Goal: Transaction & Acquisition: Purchase product/service

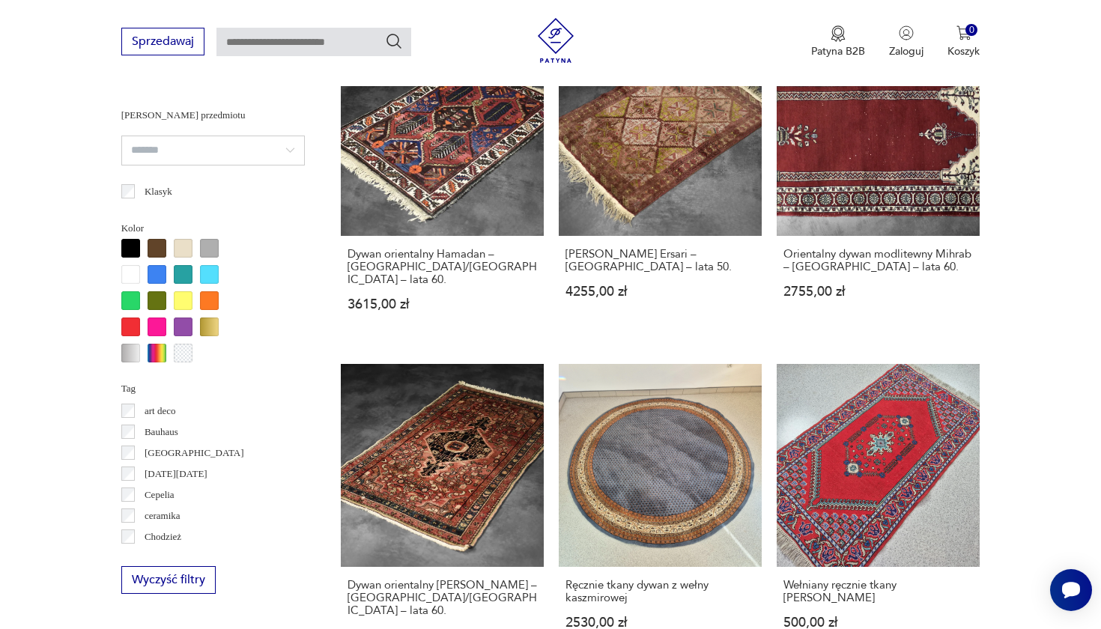
scroll to position [1286, 0]
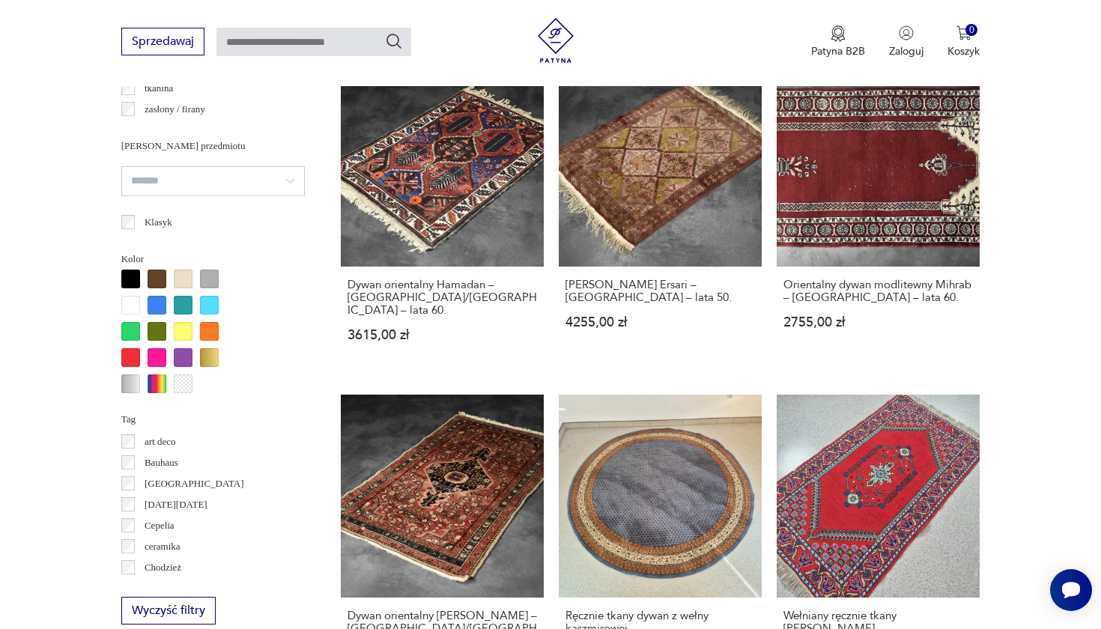
click at [127, 385] on div at bounding box center [130, 383] width 19 height 19
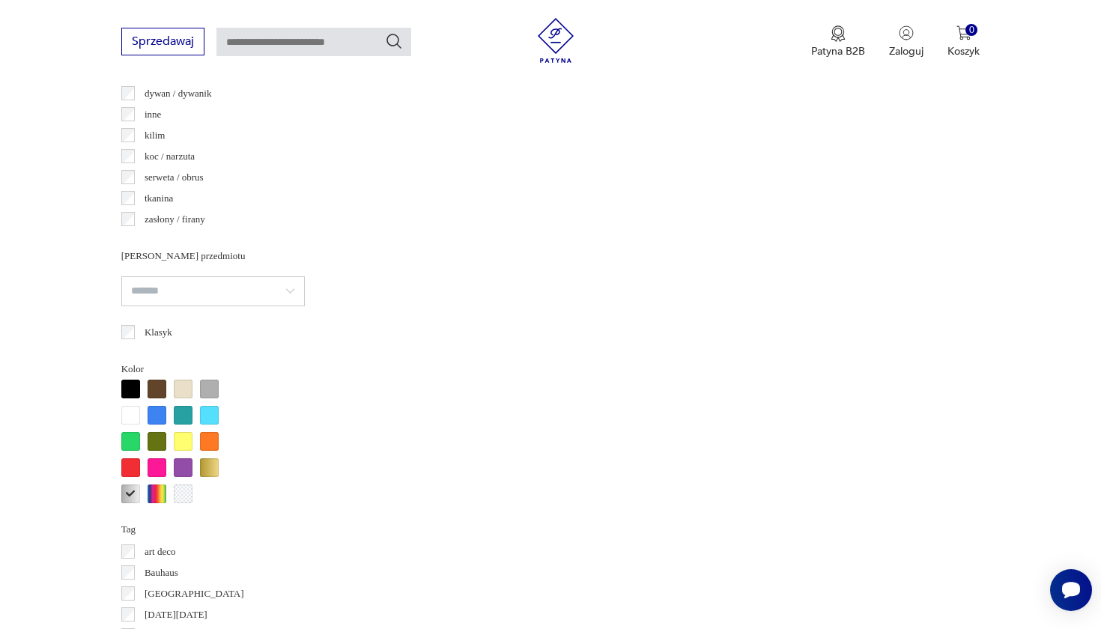
scroll to position [1219, 0]
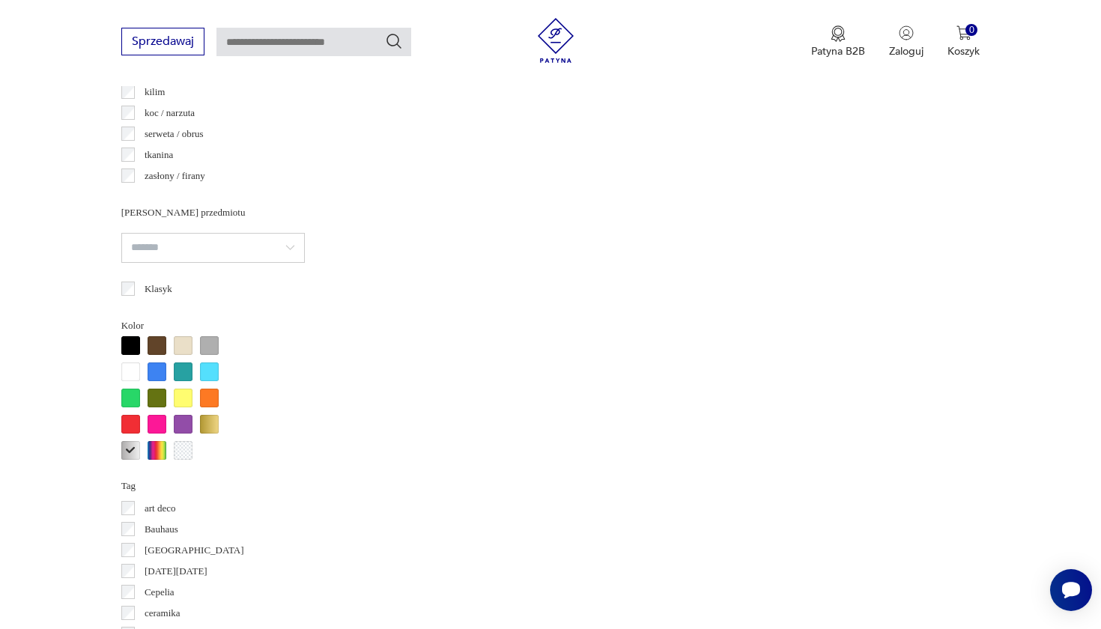
click at [212, 344] on div at bounding box center [209, 345] width 19 height 19
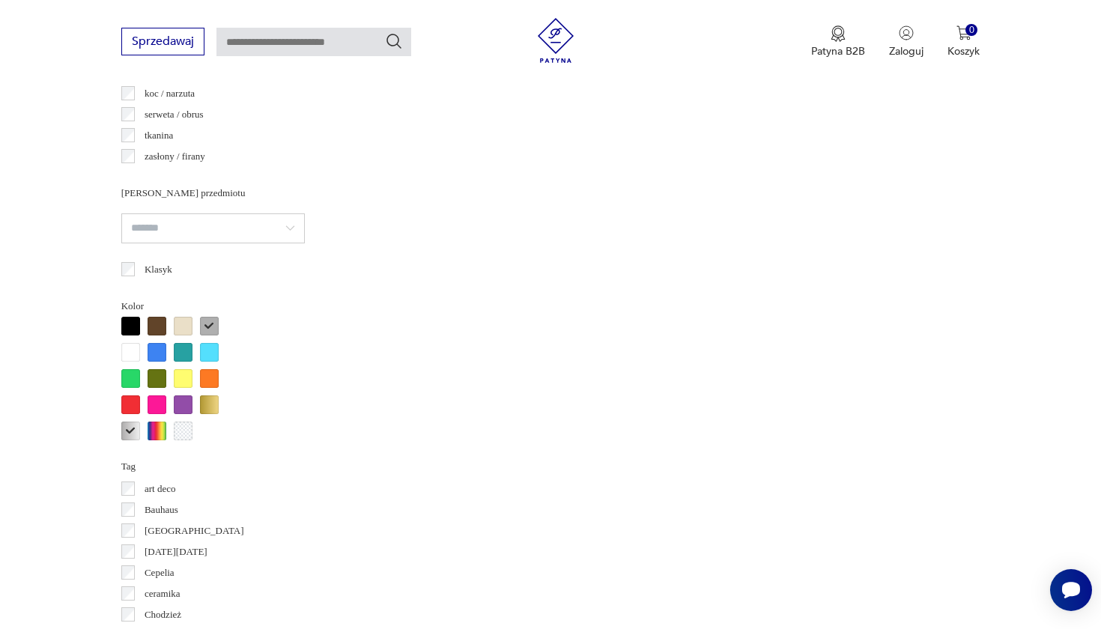
click at [126, 350] on div at bounding box center [130, 352] width 19 height 19
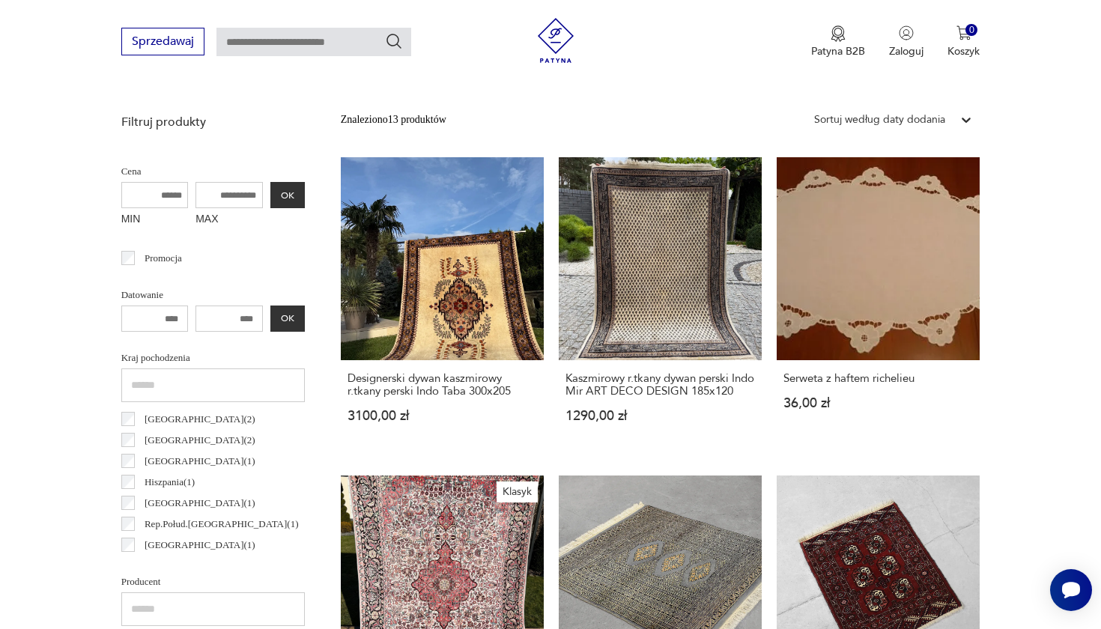
scroll to position [516, 0]
click at [573, 246] on link "Kaszmirowy r.tkany dywan perski Indo Mir ART DECO DESIGN 185x120 1290,00 zł" at bounding box center [660, 305] width 203 height 294
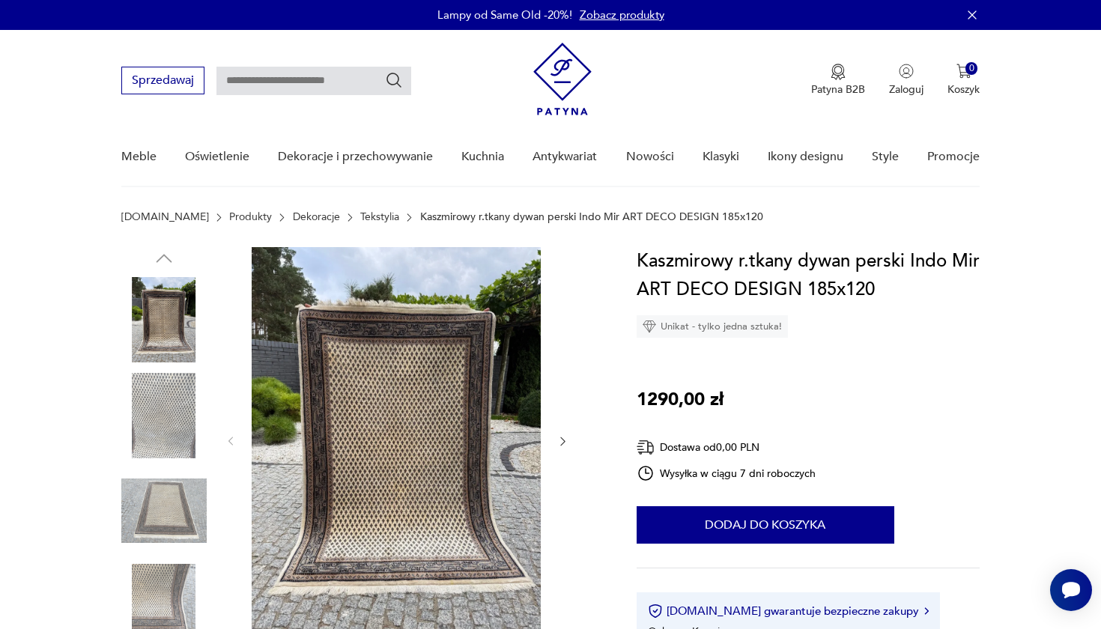
click at [162, 311] on img at bounding box center [163, 319] width 85 height 85
click at [159, 424] on img at bounding box center [163, 415] width 85 height 85
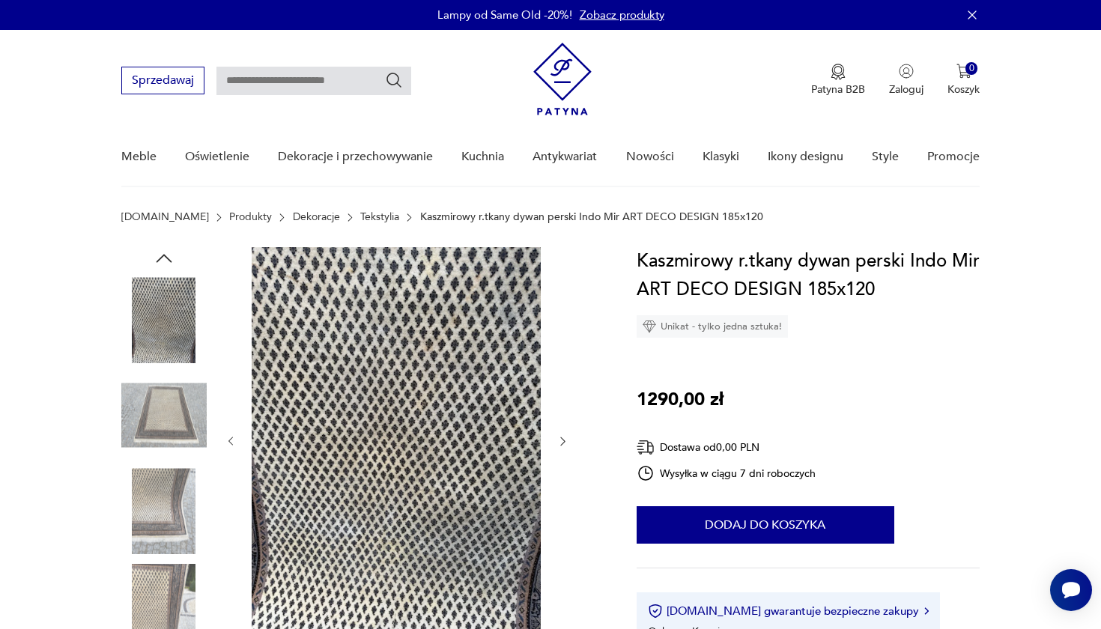
click at [163, 504] on img at bounding box center [163, 510] width 85 height 85
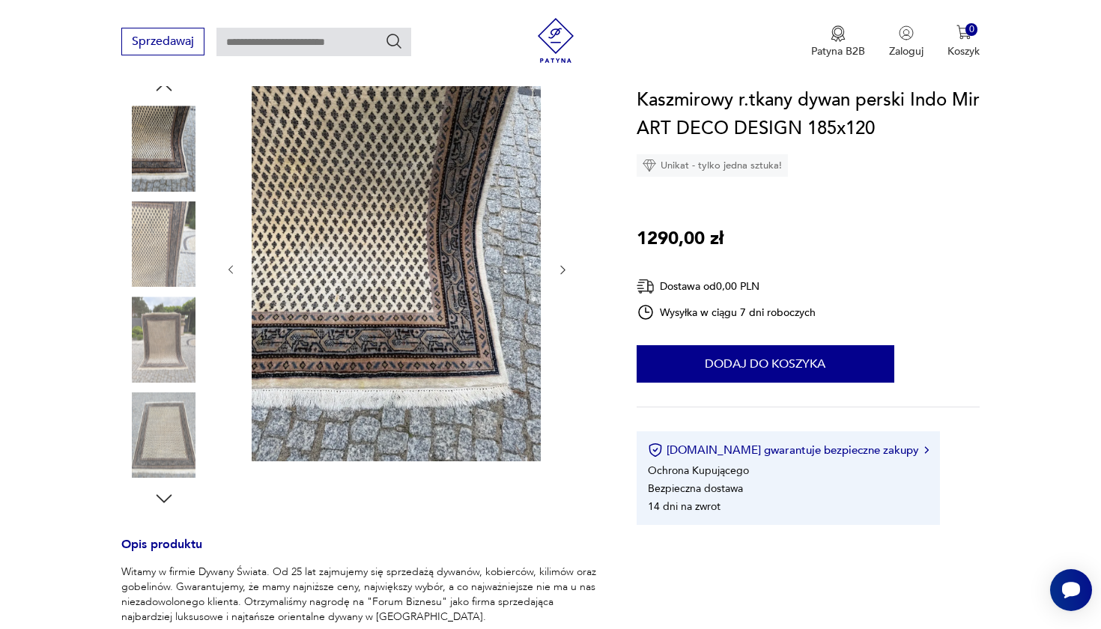
scroll to position [198, 0]
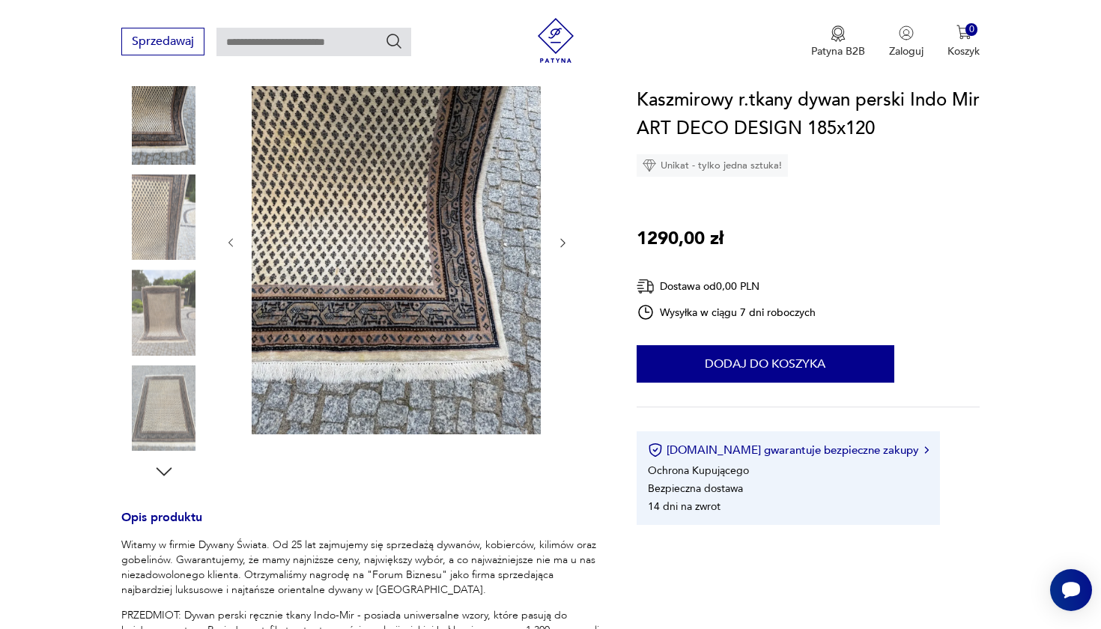
click at [164, 412] on img at bounding box center [163, 407] width 85 height 85
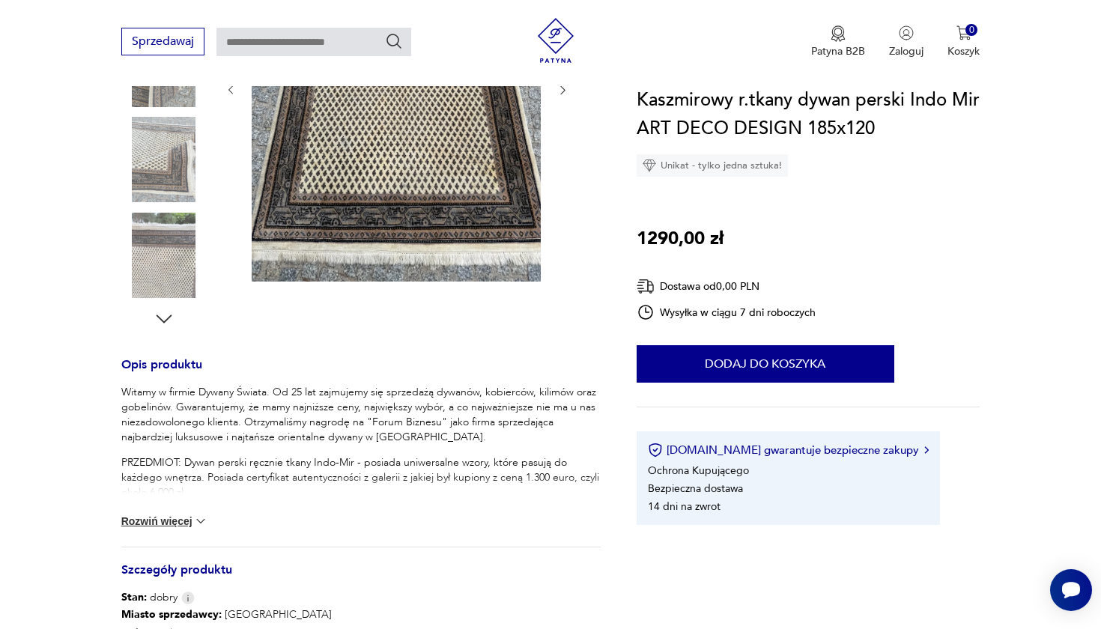
scroll to position [354, 0]
